Goal: Transaction & Acquisition: Subscribe to service/newsletter

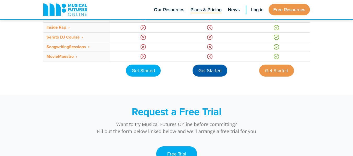
scroll to position [468, 0]
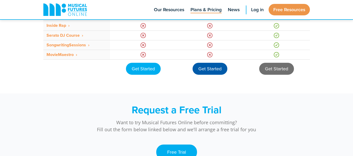
click at [274, 70] on div "Get Started" at bounding box center [276, 69] width 35 height 12
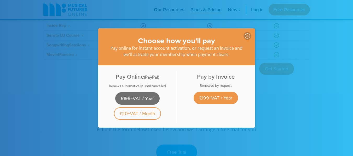
click at [137, 95] on link "£199+VAT / Year" at bounding box center [137, 98] width 44 height 13
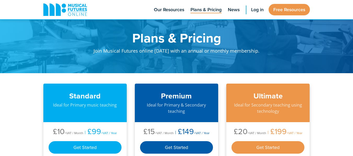
scroll to position [468, 0]
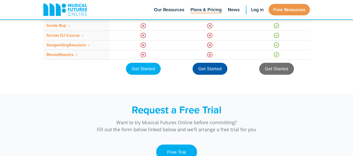
click at [274, 69] on div "Get Started" at bounding box center [276, 69] width 35 height 12
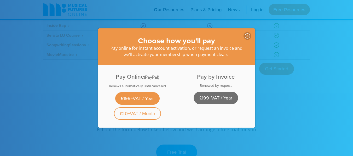
click at [211, 95] on link "£199+VAT / Year" at bounding box center [216, 98] width 44 height 13
